Goal: Transaction & Acquisition: Obtain resource

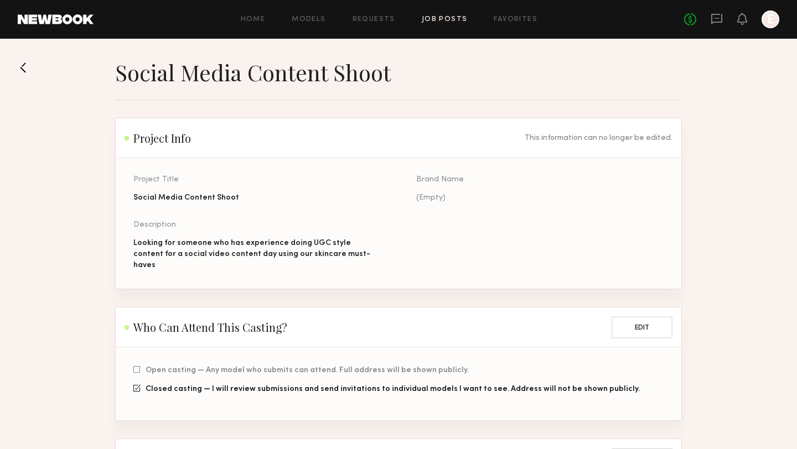
click at [448, 17] on link "Job Posts" at bounding box center [445, 19] width 46 height 7
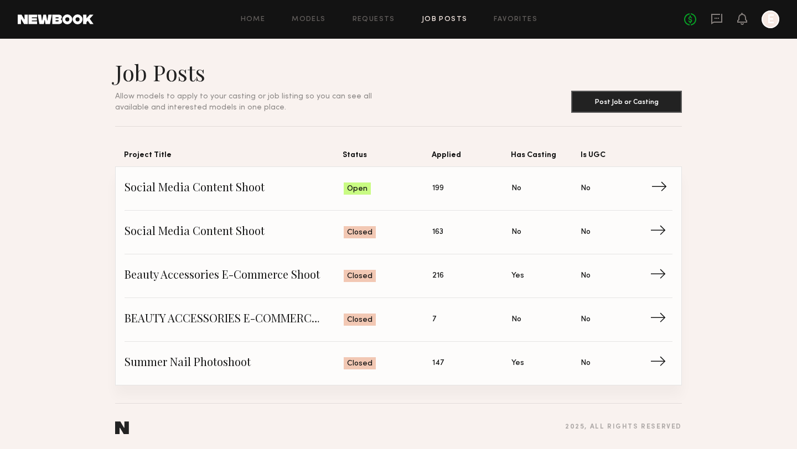
click at [214, 187] on span "Social Media Content Shoot" at bounding box center [234, 188] width 219 height 17
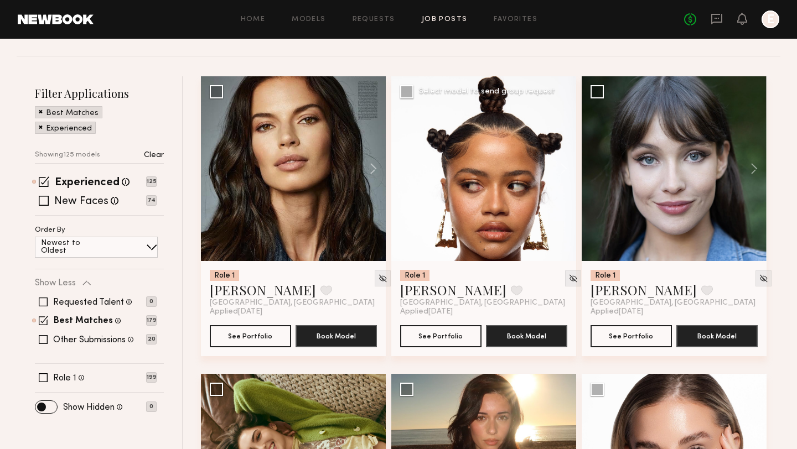
scroll to position [102, 0]
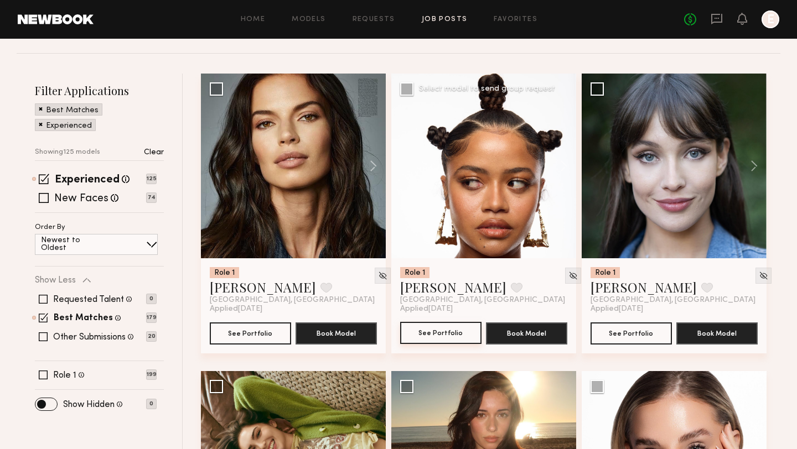
click at [450, 333] on button "See Portfolio" at bounding box center [440, 333] width 81 height 22
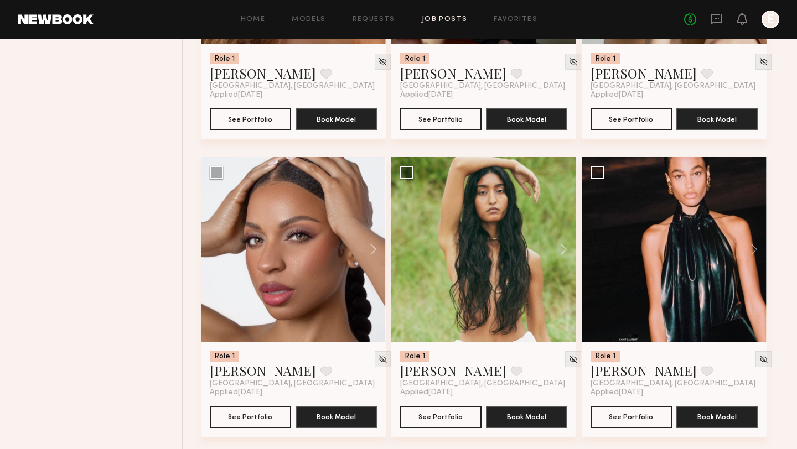
scroll to position [912, 0]
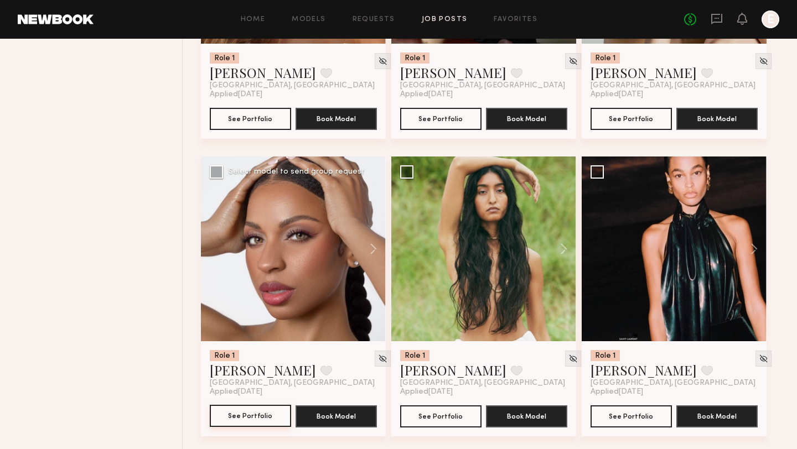
click at [249, 416] on button "See Portfolio" at bounding box center [250, 416] width 81 height 22
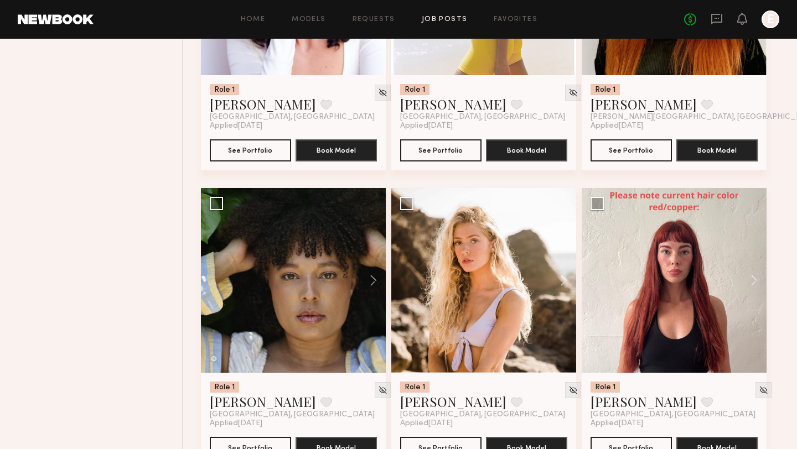
scroll to position [1536, 0]
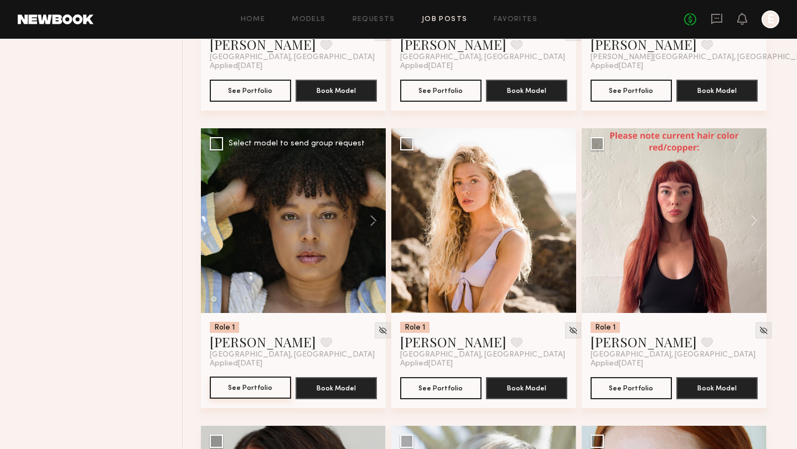
click at [248, 388] on button "See Portfolio" at bounding box center [250, 388] width 81 height 22
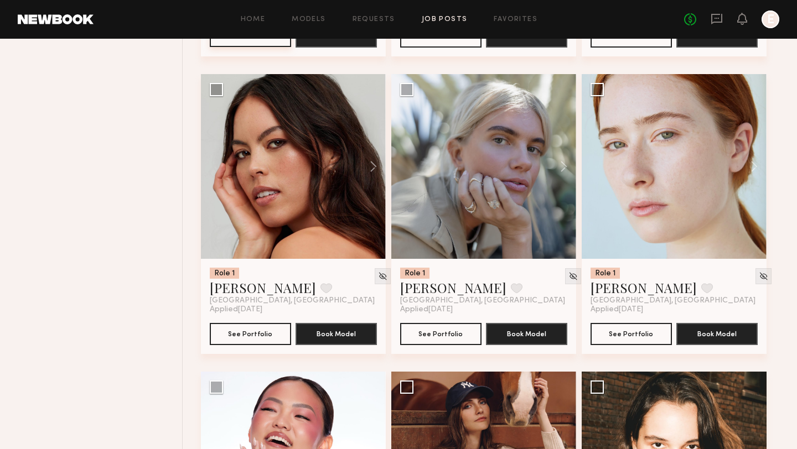
scroll to position [1891, 0]
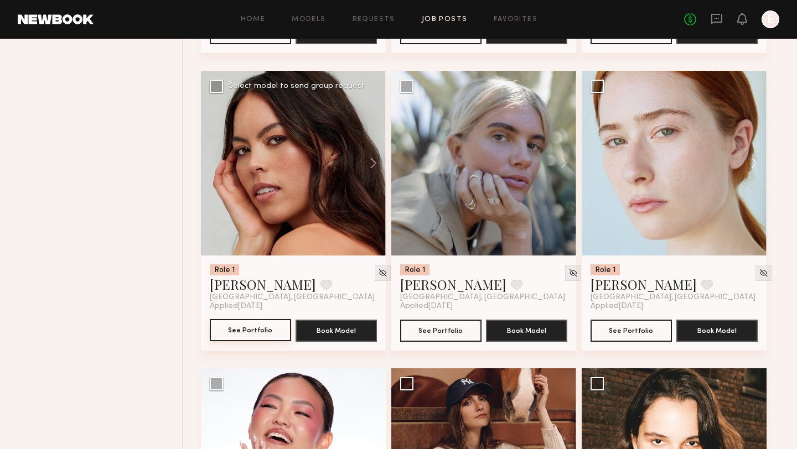
click at [248, 335] on button "See Portfolio" at bounding box center [250, 330] width 81 height 22
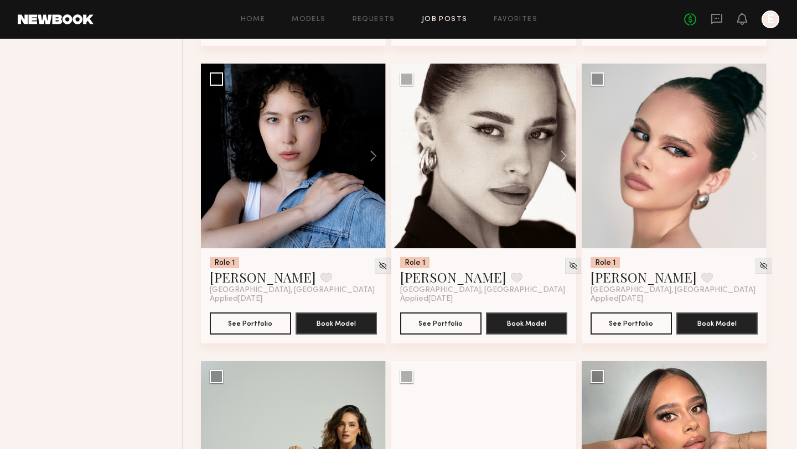
scroll to position [3983, 0]
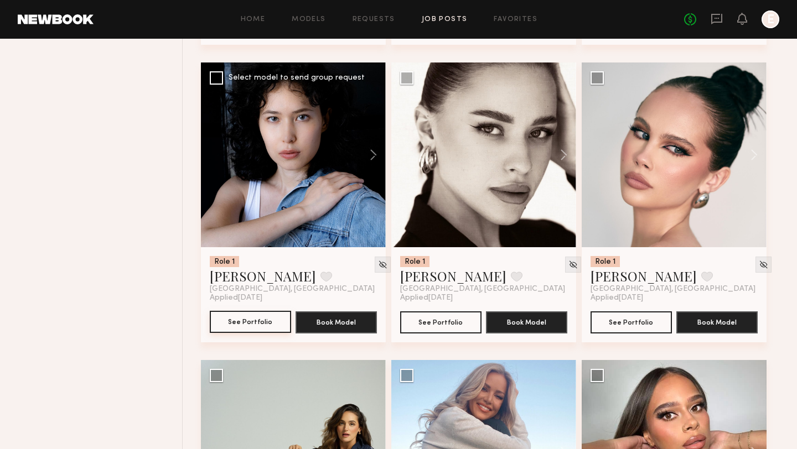
click at [228, 323] on button "See Portfolio" at bounding box center [250, 322] width 81 height 22
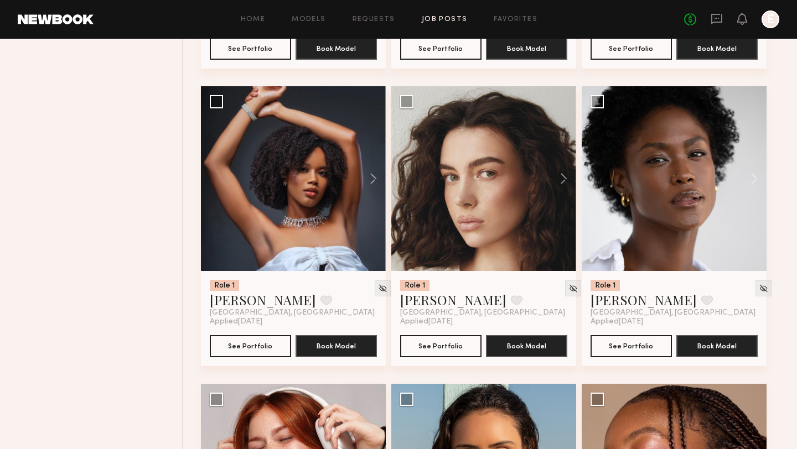
scroll to position [4556, 0]
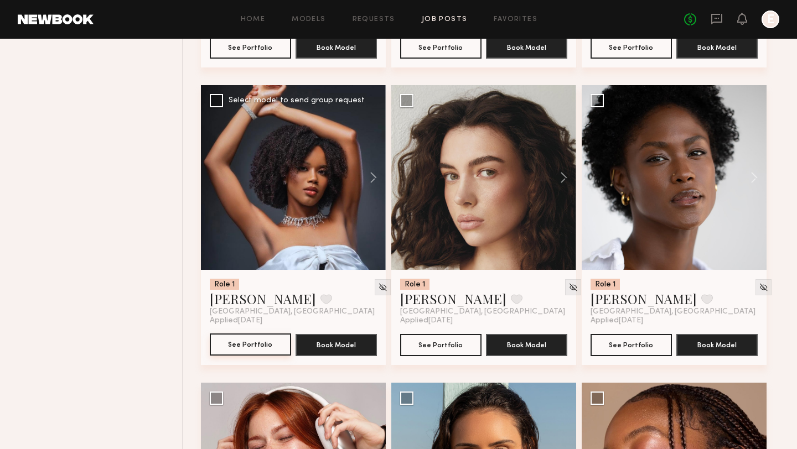
click at [247, 356] on button "See Portfolio" at bounding box center [250, 345] width 81 height 22
click at [620, 349] on button "See Portfolio" at bounding box center [630, 345] width 81 height 22
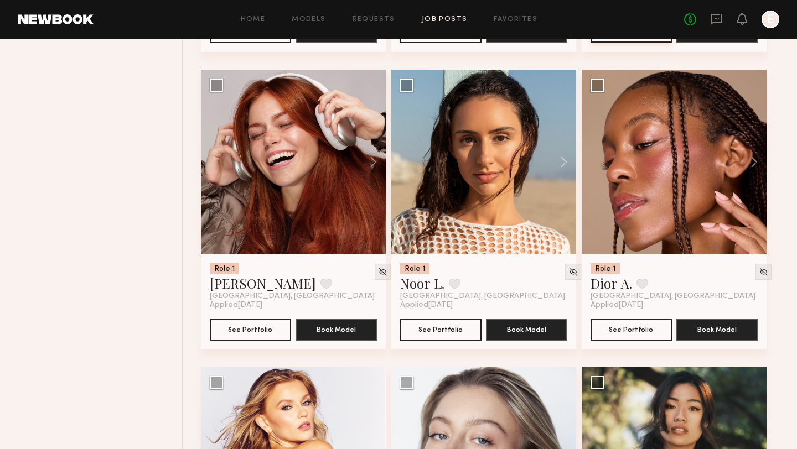
scroll to position [4869, 0]
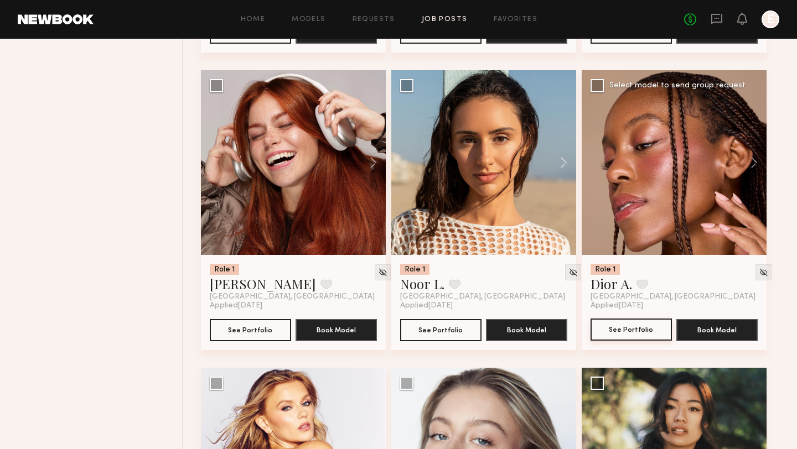
click at [619, 332] on button "See Portfolio" at bounding box center [630, 330] width 81 height 22
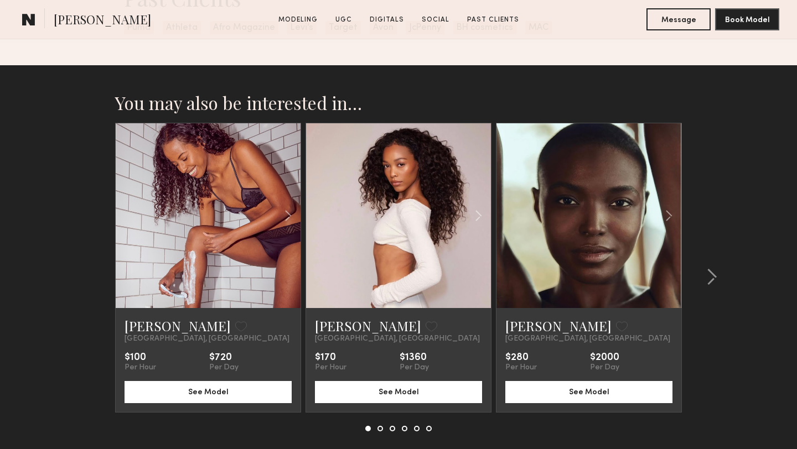
scroll to position [2485, 0]
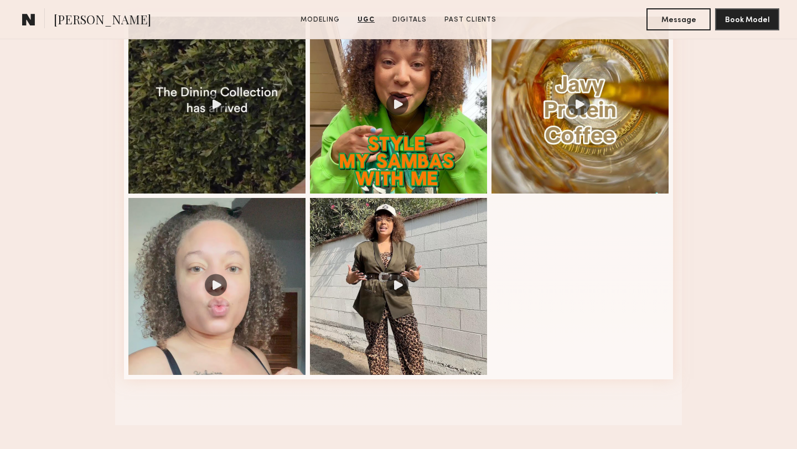
scroll to position [977, 0]
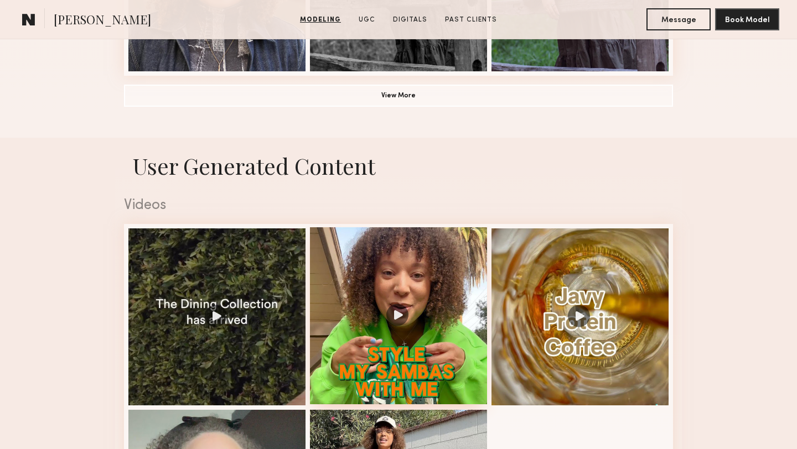
click at [356, 297] on div at bounding box center [398, 315] width 177 height 177
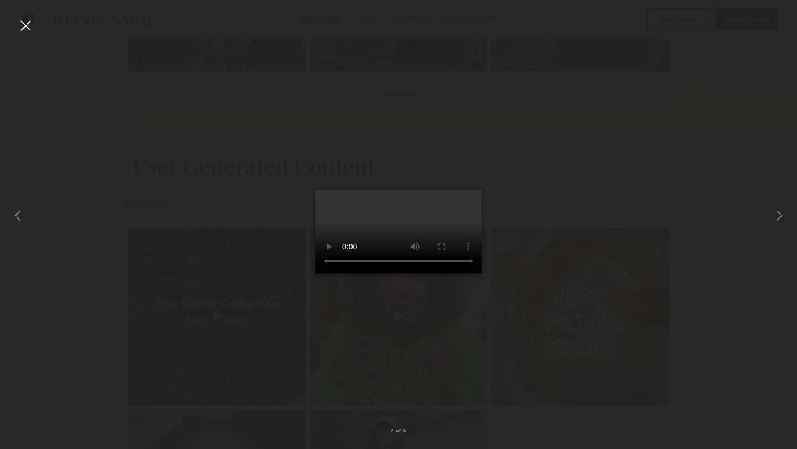
click at [169, 199] on div at bounding box center [398, 216] width 797 height 396
click at [27, 30] on div at bounding box center [26, 26] width 18 height 18
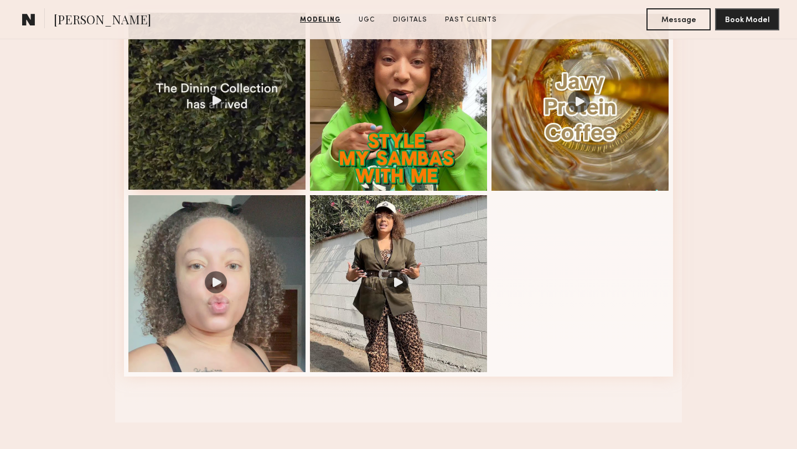
scroll to position [1198, 0]
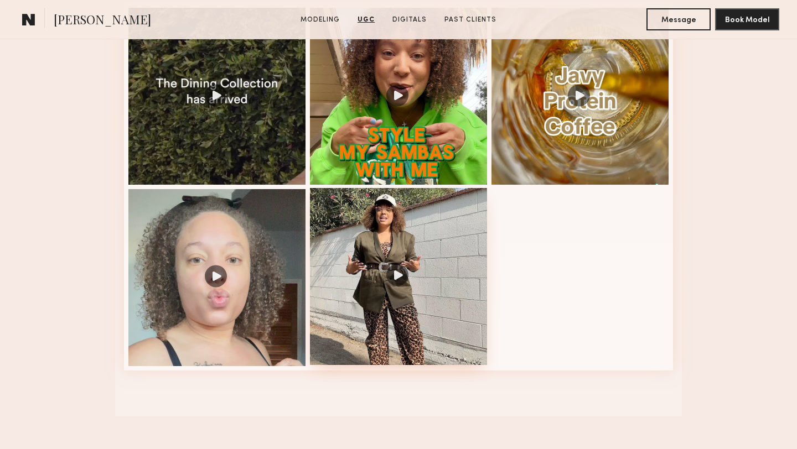
click at [397, 295] on div at bounding box center [398, 276] width 177 height 177
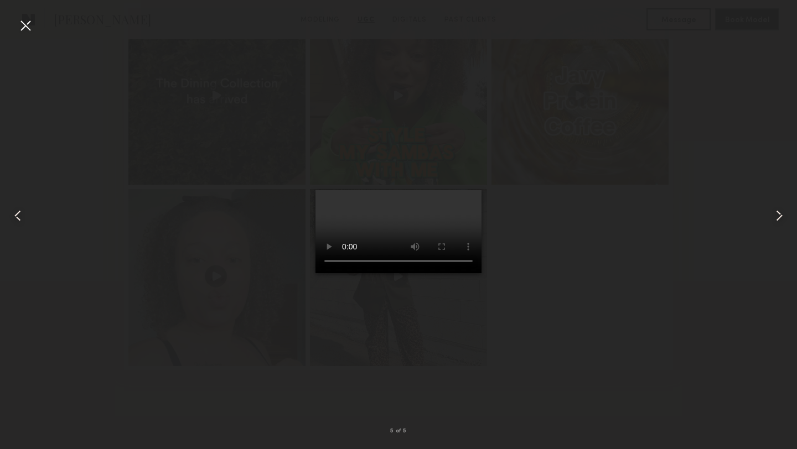
click at [228, 261] on div at bounding box center [398, 216] width 797 height 396
click at [27, 27] on div at bounding box center [26, 26] width 18 height 18
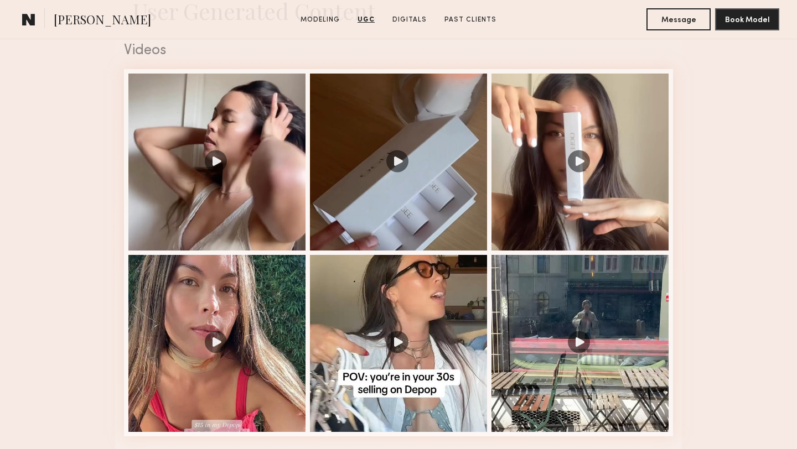
scroll to position [1132, 0]
click at [585, 200] on div at bounding box center [579, 161] width 177 height 177
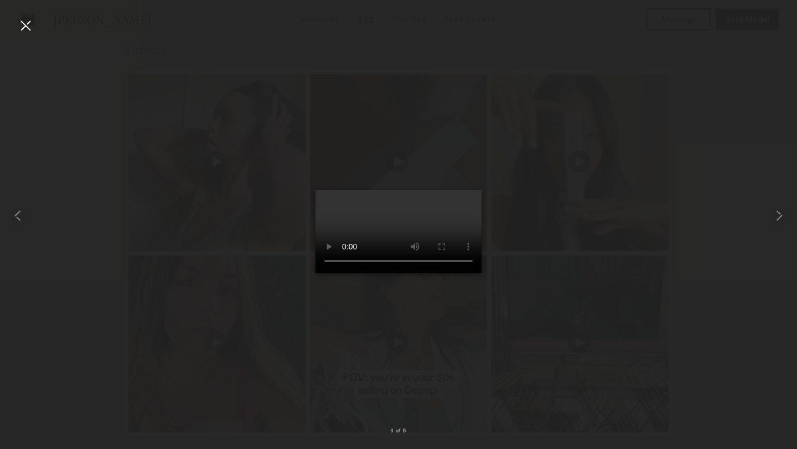
click at [194, 233] on div at bounding box center [398, 216] width 797 height 396
click at [29, 27] on div at bounding box center [26, 26] width 18 height 18
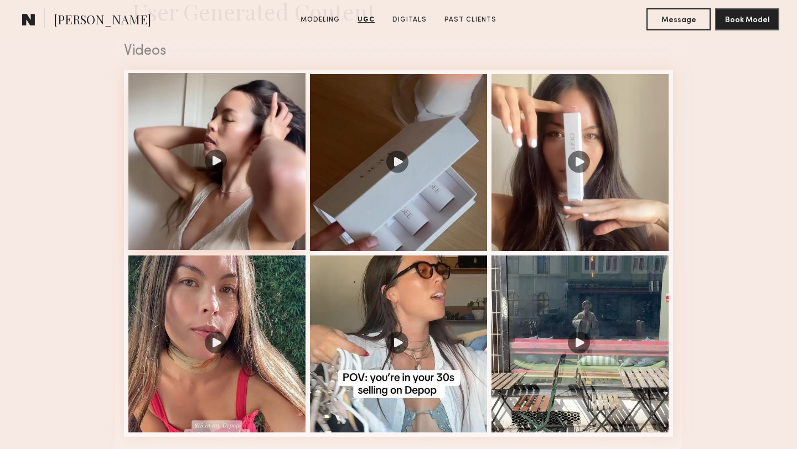
click at [225, 168] on div at bounding box center [216, 161] width 177 height 177
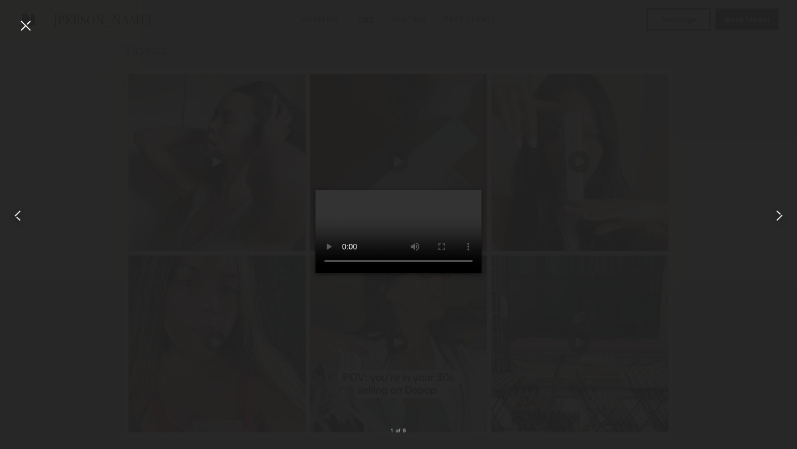
click at [25, 25] on div at bounding box center [26, 26] width 18 height 18
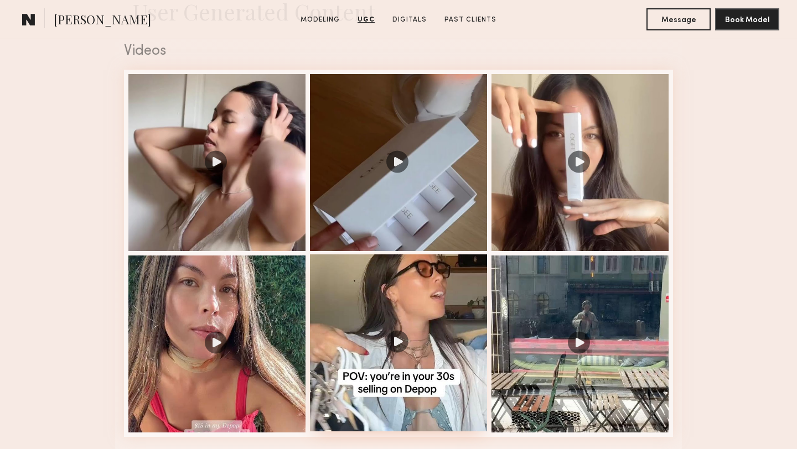
drag, startPoint x: 366, startPoint y: 230, endPoint x: 352, endPoint y: 367, distance: 137.9
click at [352, 367] on nb-model-profile-images-feed at bounding box center [398, 253] width 549 height 367
click at [352, 367] on div at bounding box center [398, 343] width 177 height 177
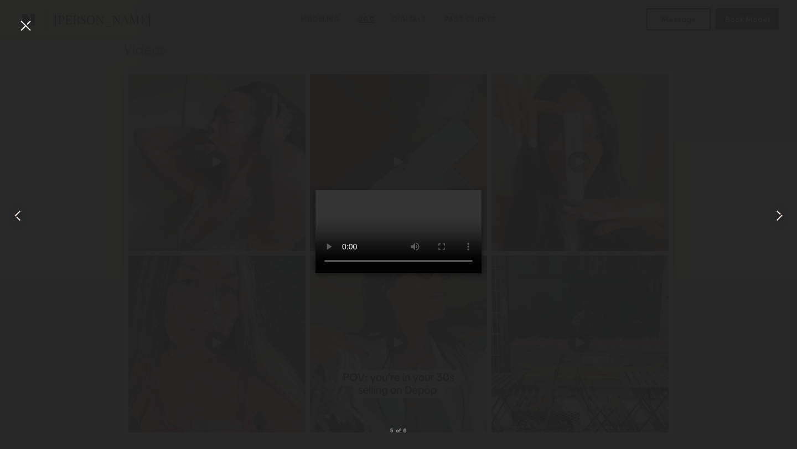
click at [25, 24] on div at bounding box center [26, 26] width 18 height 18
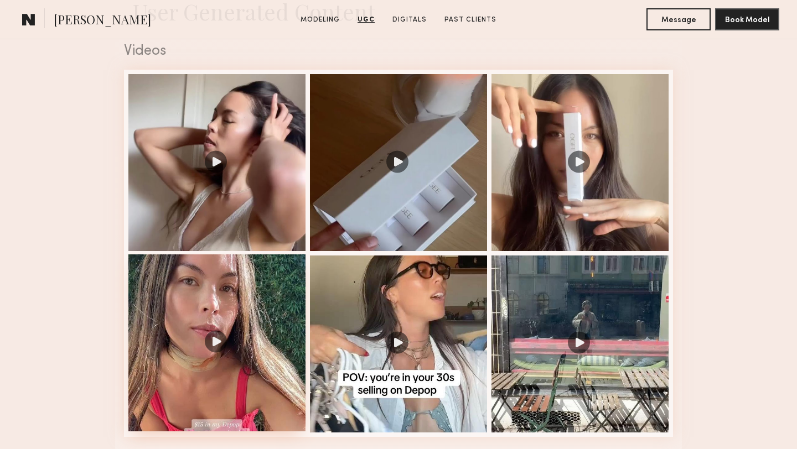
click at [237, 307] on div at bounding box center [216, 343] width 177 height 177
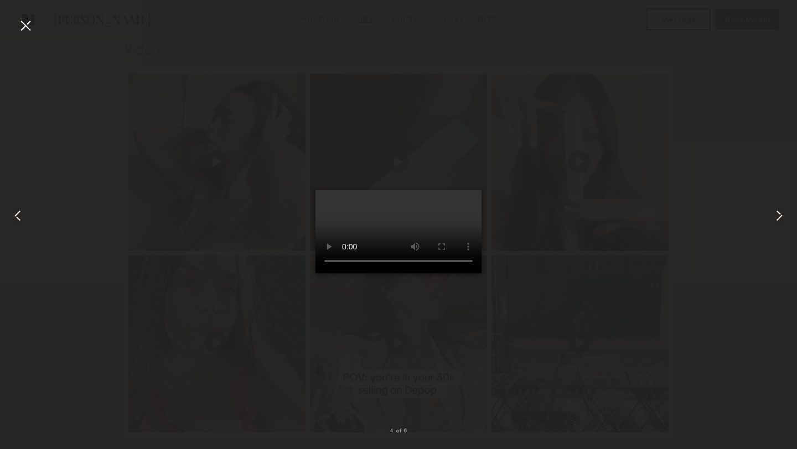
click at [27, 26] on div at bounding box center [26, 26] width 18 height 18
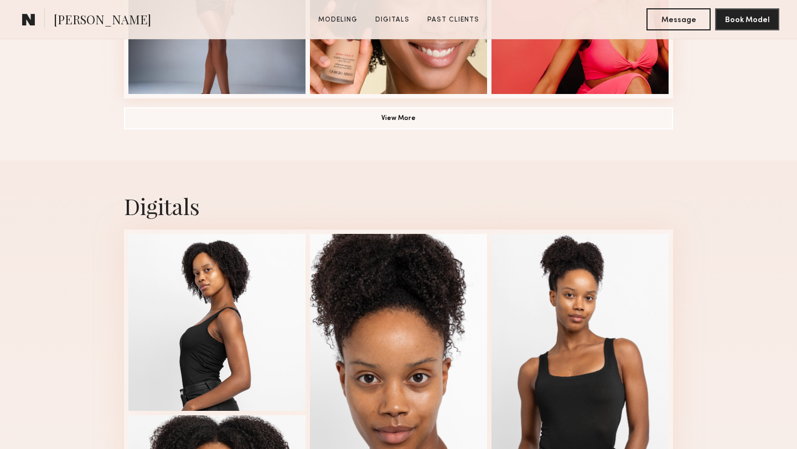
scroll to position [770, 0]
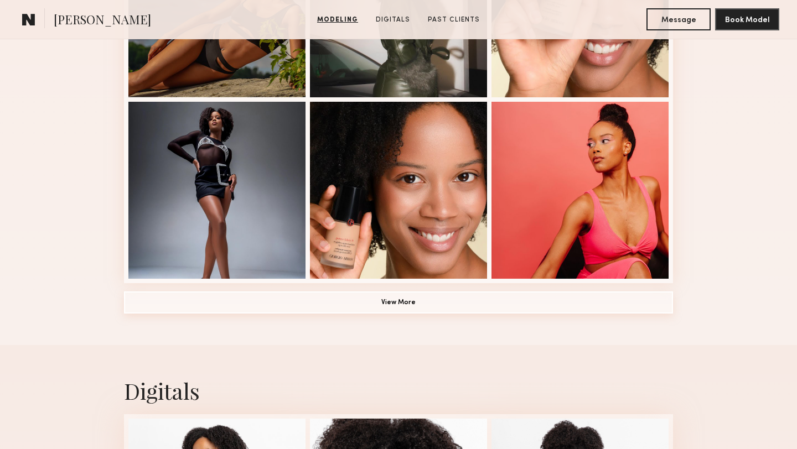
click at [166, 312] on button "View More" at bounding box center [398, 303] width 549 height 22
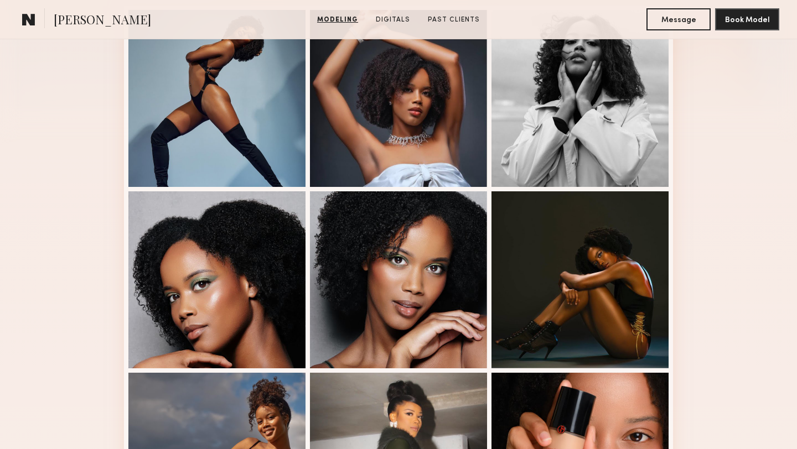
scroll to position [197, 0]
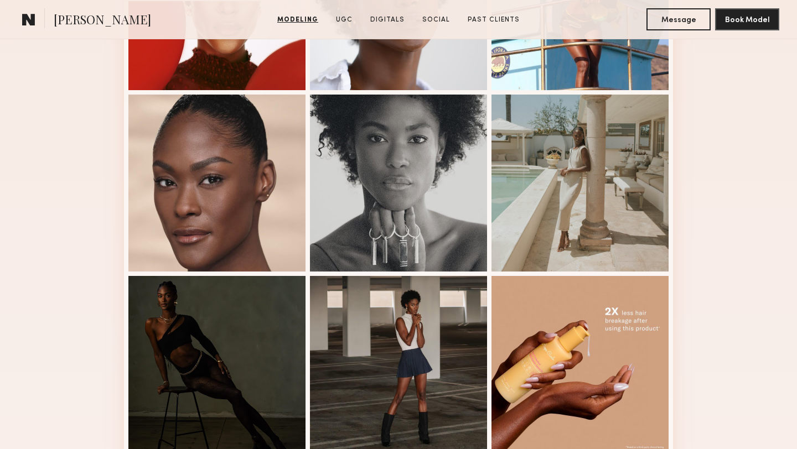
scroll to position [694, 0]
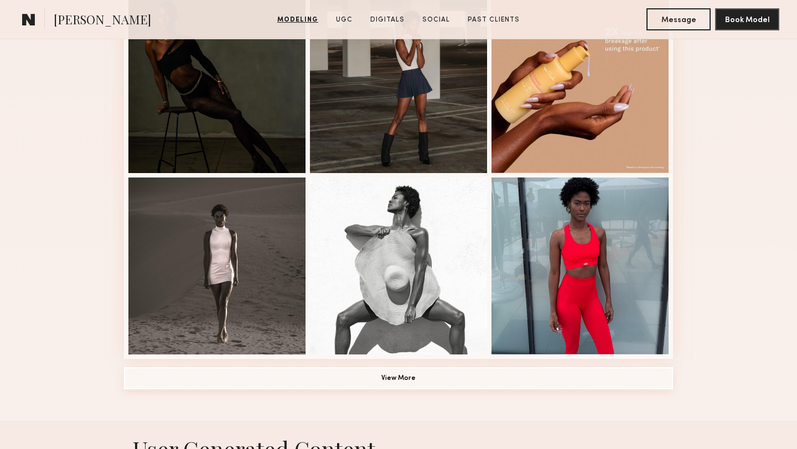
click at [187, 385] on button "View More" at bounding box center [398, 378] width 549 height 22
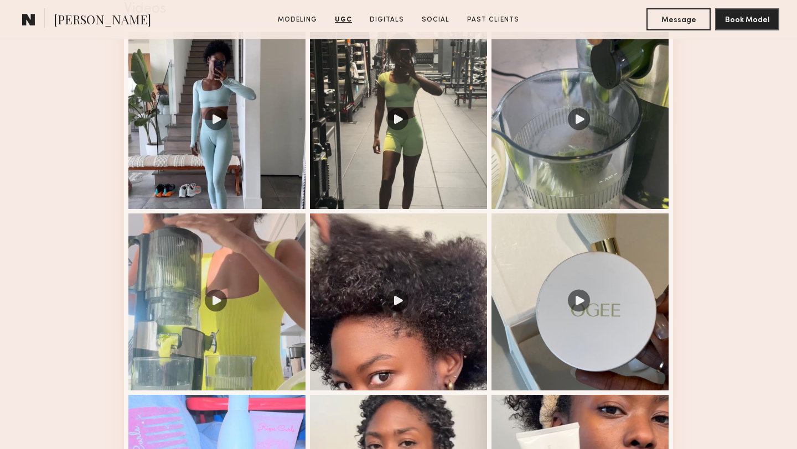
scroll to position [2042, 0]
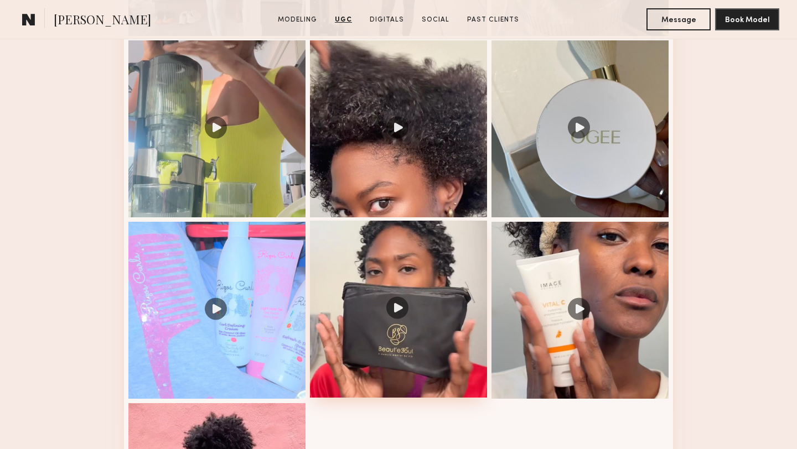
click at [323, 277] on div at bounding box center [398, 309] width 177 height 177
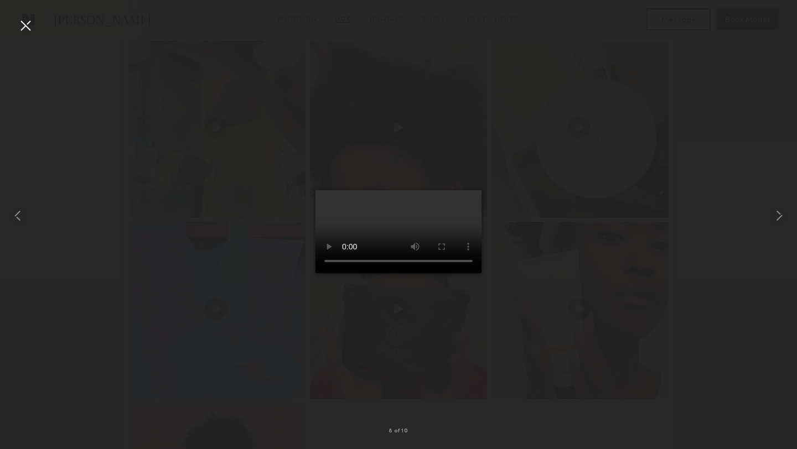
click at [27, 28] on div at bounding box center [26, 26] width 18 height 18
